Goal: Information Seeking & Learning: Understand process/instructions

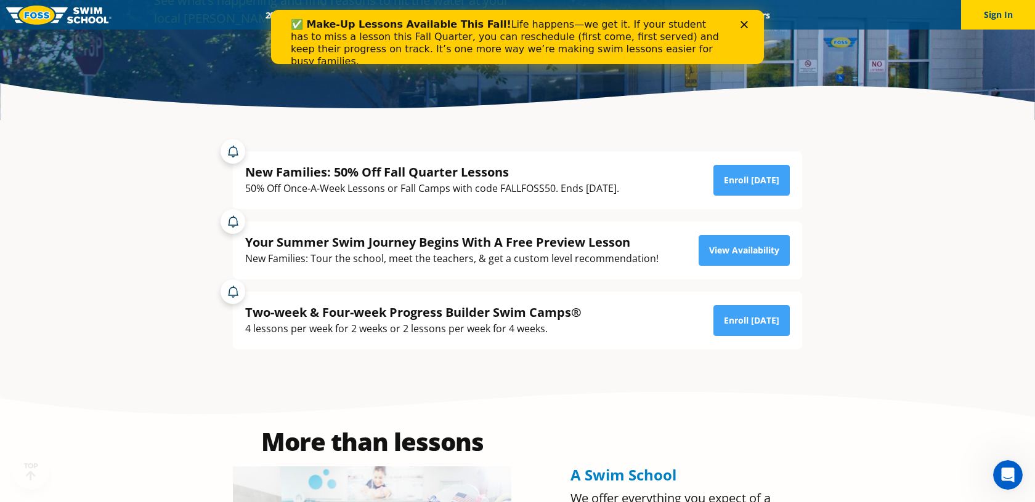
scroll to position [233, 0]
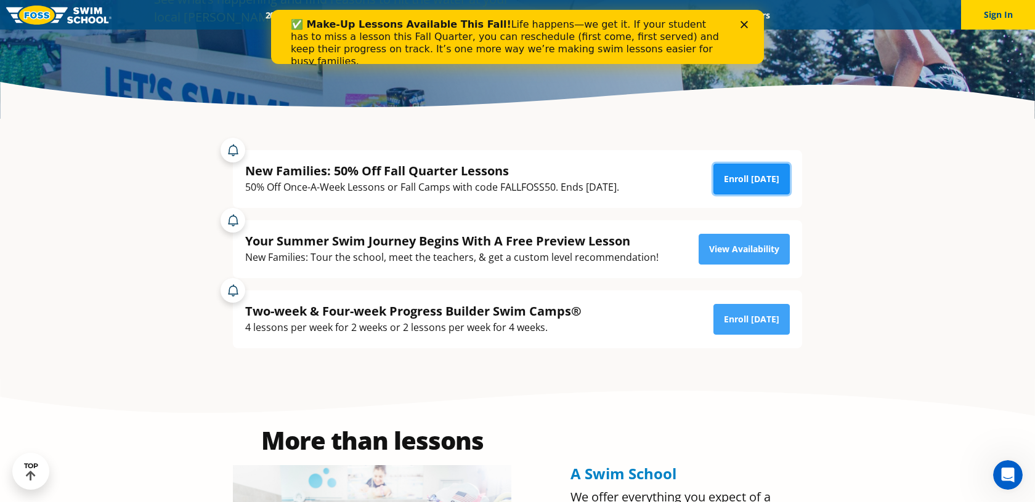
click at [751, 180] on link "Enroll [DATE]" at bounding box center [751, 179] width 76 height 31
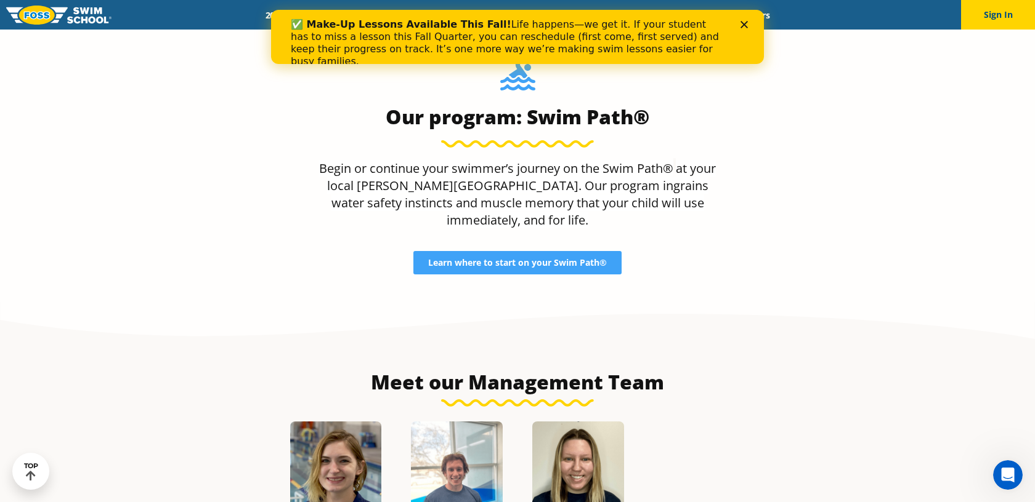
scroll to position [1136, 0]
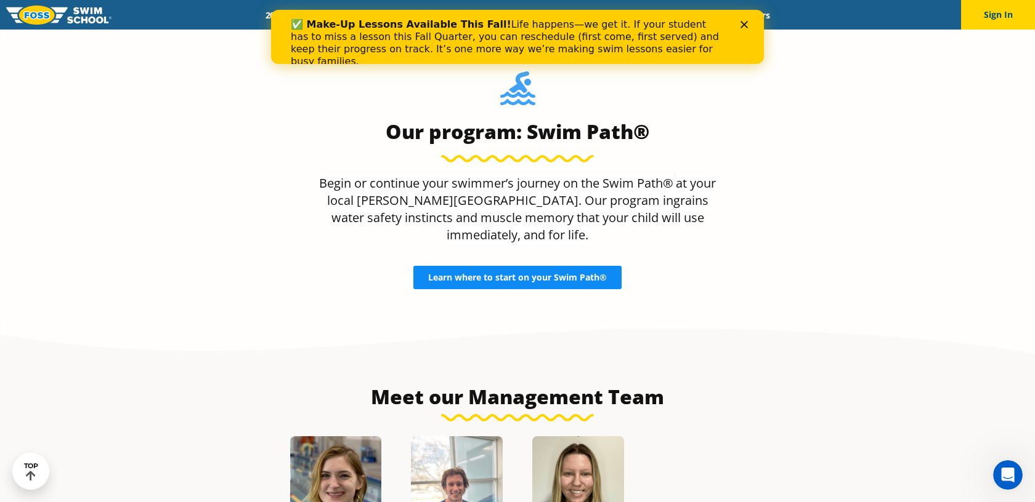
click at [530, 273] on span "Learn where to start on your Swim Path®" at bounding box center [517, 277] width 179 height 9
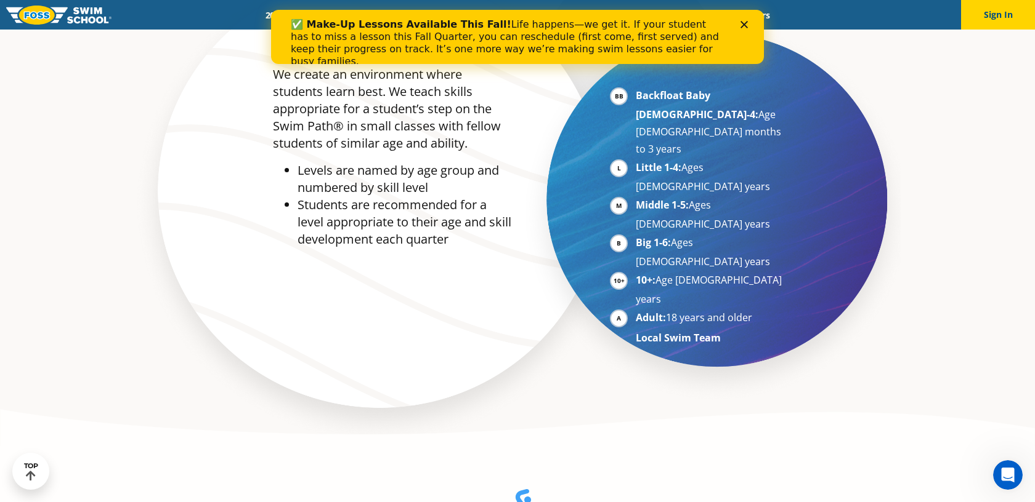
scroll to position [661, 0]
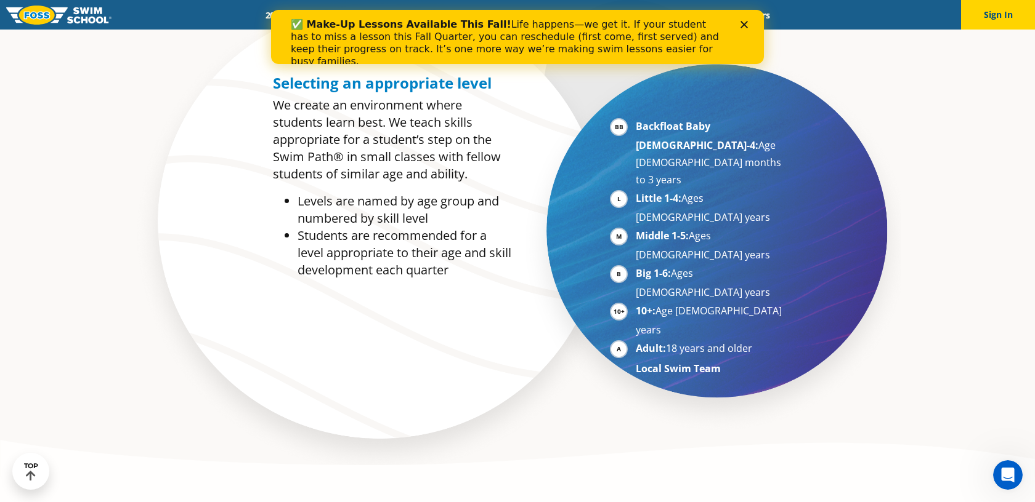
click at [701, 126] on strong "Backfloat Baby 1-4:" at bounding box center [696, 135] width 123 height 33
click at [635, 122] on li "Backfloat Baby 1-4: Age 6 months to 3 years" at bounding box center [710, 153] width 151 height 71
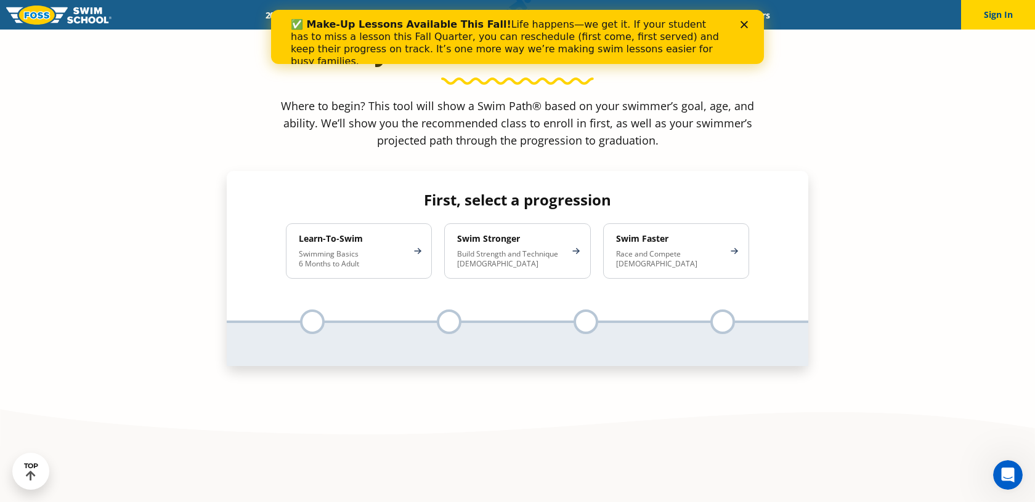
scroll to position [1195, 0]
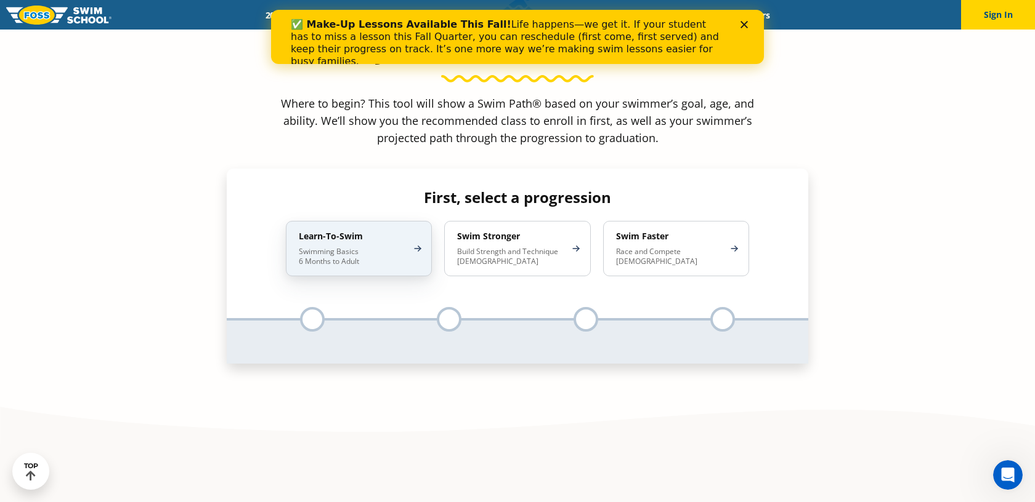
click at [344, 247] on p "Swimming Basics 6 Months to Adult" at bounding box center [353, 257] width 108 height 20
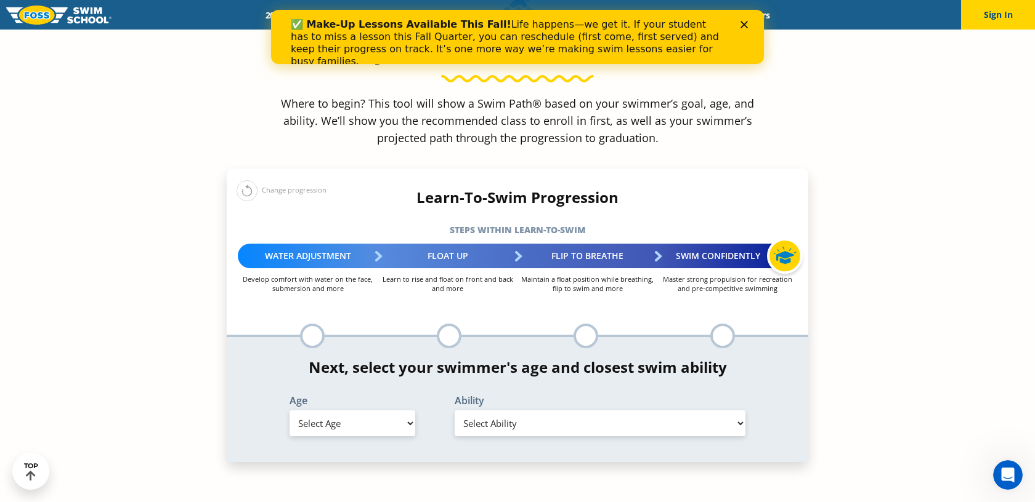
click at [367, 411] on select "Select Age 6 months - 1 year 1 year 2 years 3 years 4 years 5 years 6 years 7 y…" at bounding box center [352, 424] width 126 height 26
select select "1-year"
click at [289, 411] on select "Select Age 6 months - 1 year 1 year 2 years 3 years 4 years 5 years 6 years 7 y…" at bounding box center [352, 424] width 126 height 26
click at [518, 411] on select "Select Ability First in-water experience Comfortable with water poured over the…" at bounding box center [599, 424] width 291 height 26
select select "1-year-first-in-water-experience"
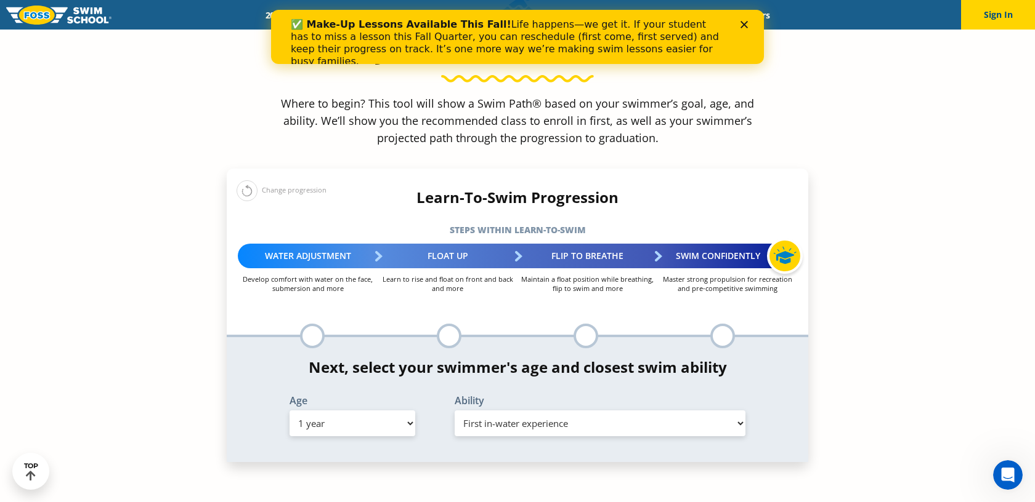
click at [454, 411] on select "Select Ability First in-water experience Comfortable with water poured over the…" at bounding box center [599, 424] width 291 height 26
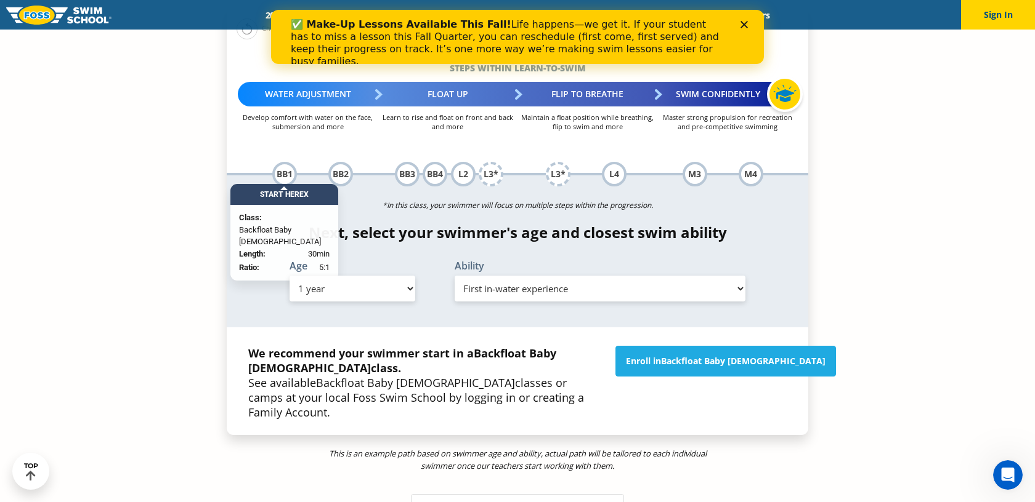
scroll to position [1361, 0]
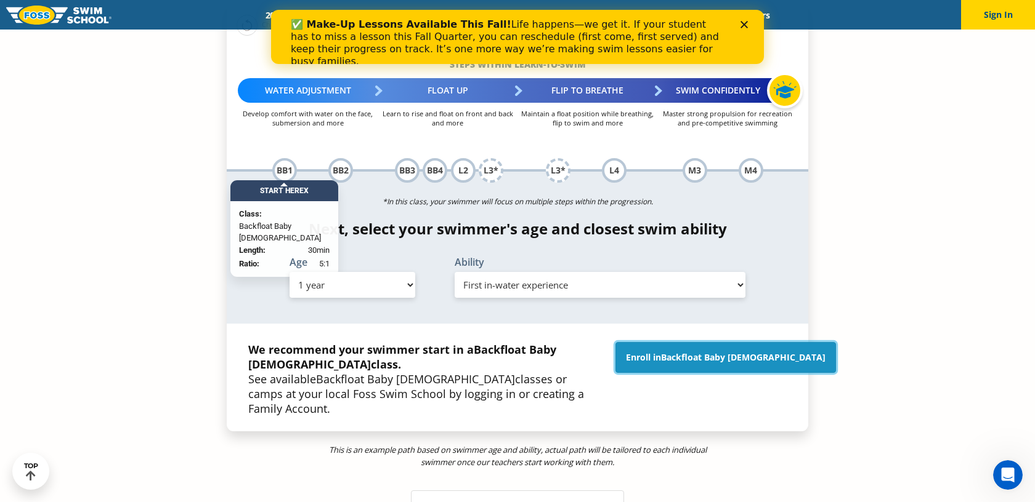
click at [719, 352] on span "Backfloat Baby 1" at bounding box center [743, 358] width 164 height 12
